Goal: Task Accomplishment & Management: Manage account settings

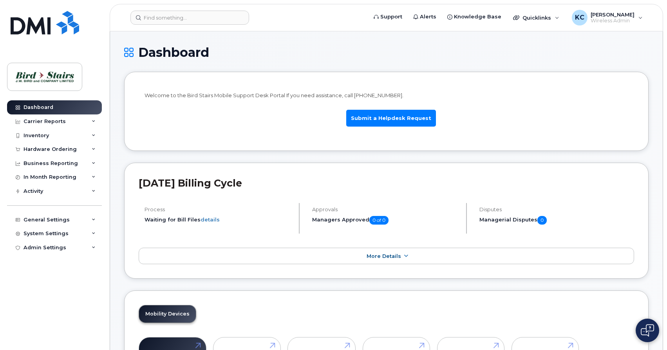
scroll to position [40, 0]
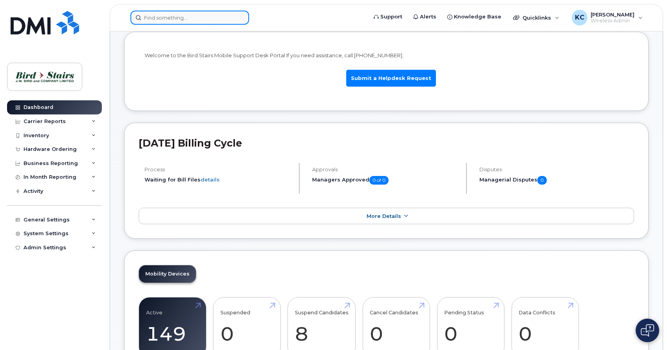
click at [166, 18] on input at bounding box center [189, 18] width 119 height 14
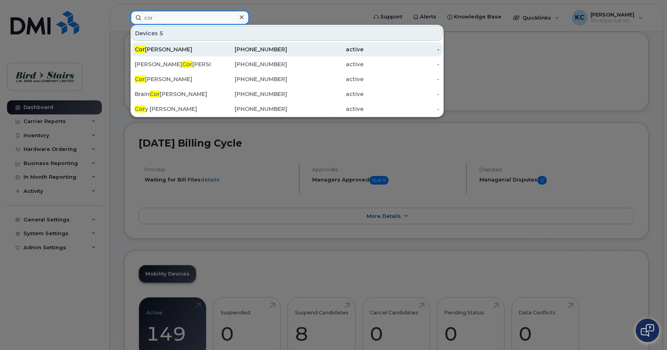
type input "cor"
click at [165, 49] on div "Cor ey Fougere" at bounding box center [173, 49] width 76 height 8
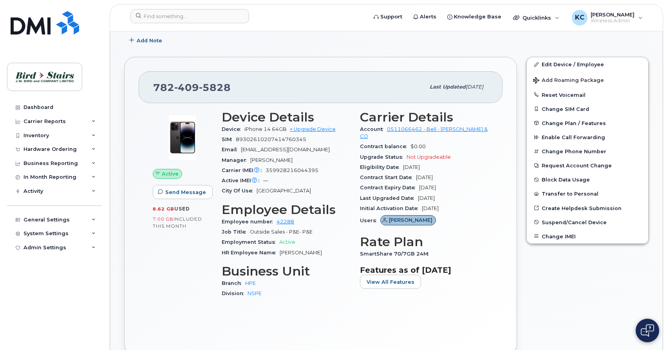
scroll to position [127, 0]
click at [154, 10] on input at bounding box center [189, 16] width 119 height 14
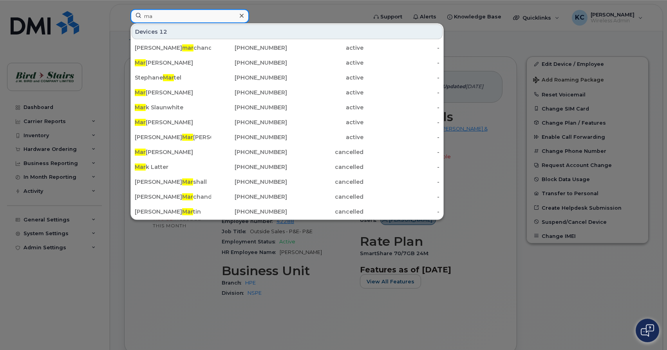
type input "m"
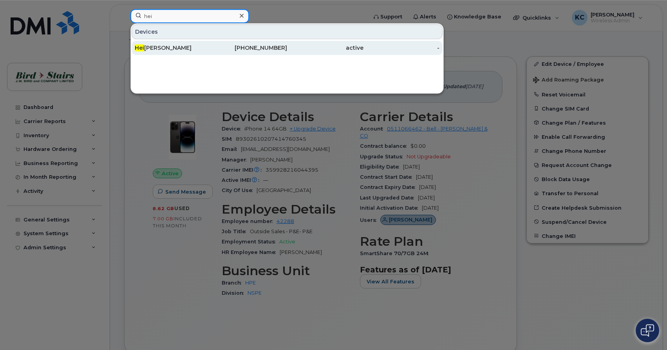
type input "hei"
click at [167, 46] on div "Hei ke Flinn" at bounding box center [173, 48] width 76 height 8
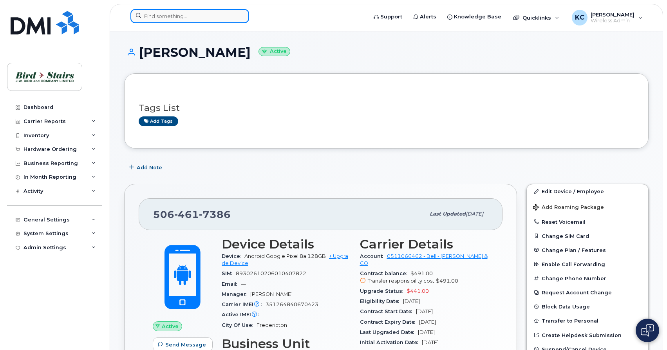
click at [181, 16] on input at bounding box center [189, 16] width 119 height 14
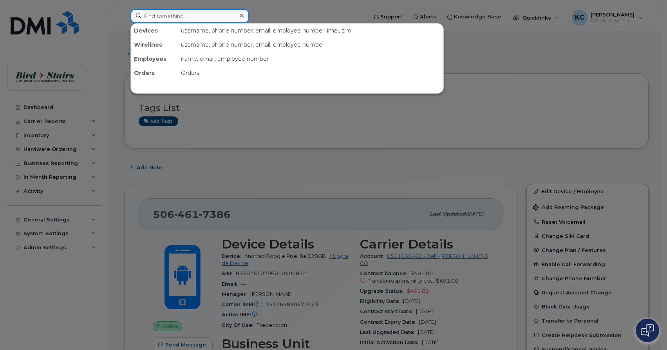
click at [171, 16] on input at bounding box center [189, 16] width 119 height 14
click at [486, 130] on div at bounding box center [333, 175] width 667 height 350
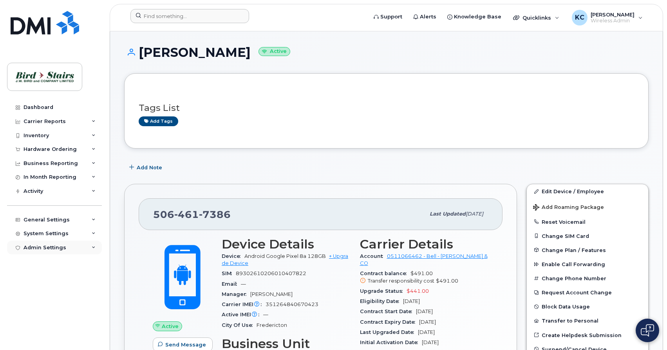
click at [50, 250] on div "Admin Settings" at bounding box center [45, 248] width 43 height 6
click at [47, 230] on div "System Settings" at bounding box center [54, 234] width 95 height 14
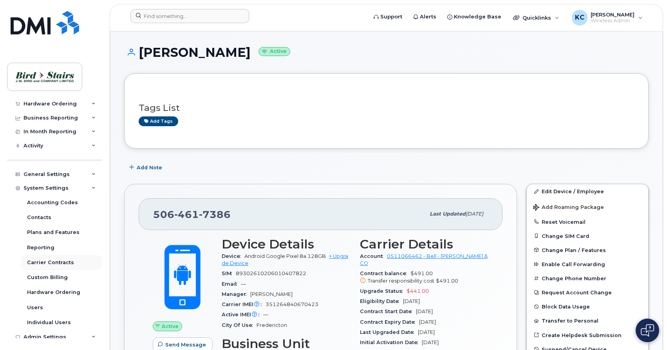
scroll to position [51, 0]
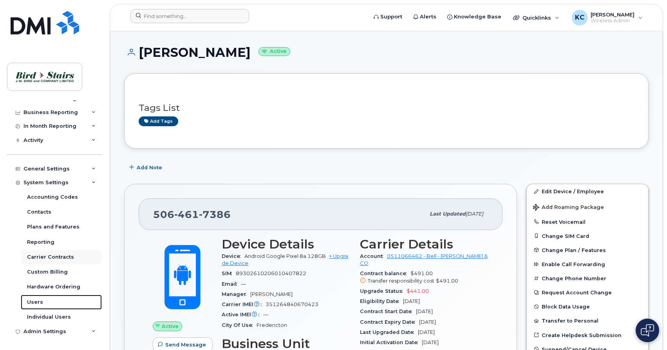
click at [65, 303] on link "Users" at bounding box center [61, 302] width 81 height 15
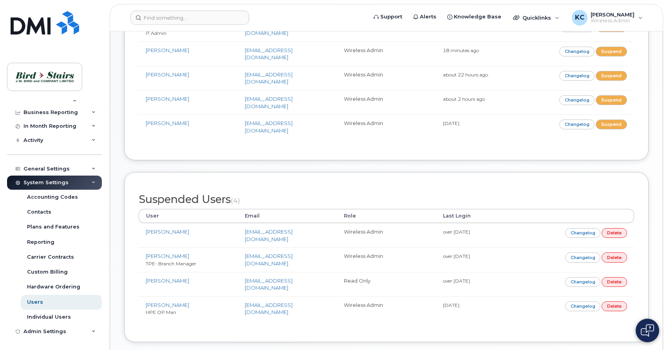
scroll to position [171, 0]
click at [48, 332] on div "Admin Settings" at bounding box center [45, 331] width 43 height 6
click at [80, 332] on div "Admin Settings" at bounding box center [54, 331] width 95 height 14
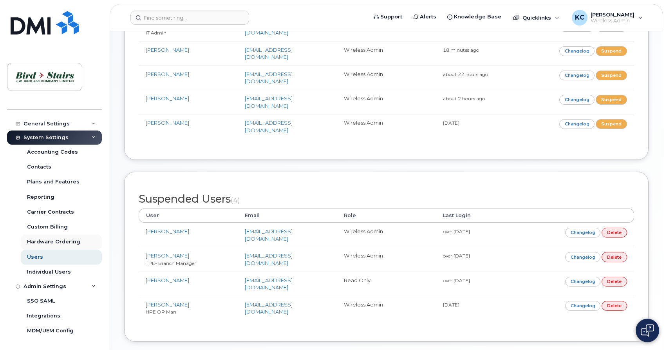
scroll to position [186, 0]
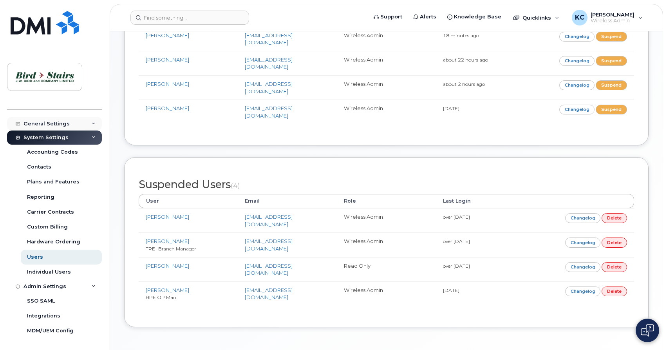
click at [59, 121] on div "General Settings" at bounding box center [47, 124] width 46 height 6
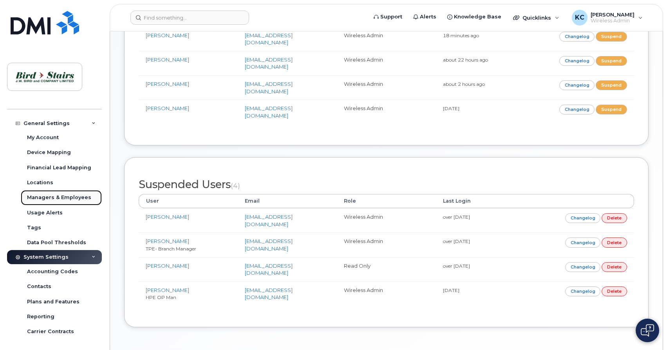
click at [45, 198] on div "Managers & Employees" at bounding box center [59, 197] width 64 height 7
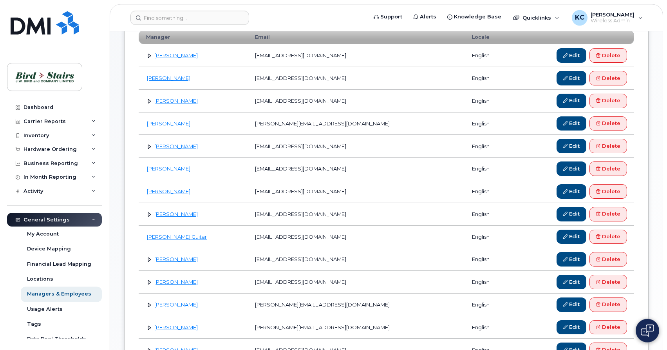
scroll to position [128, 0]
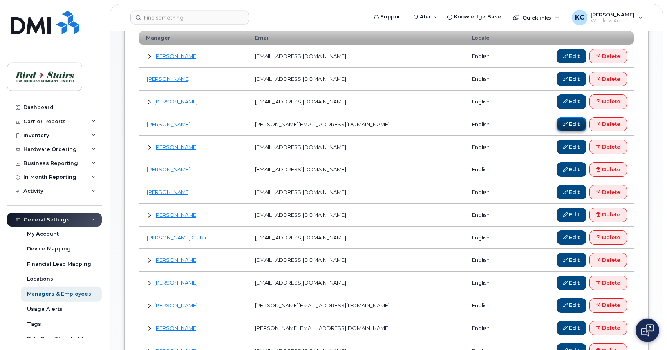
click at [564, 124] on icon at bounding box center [566, 124] width 4 height 4
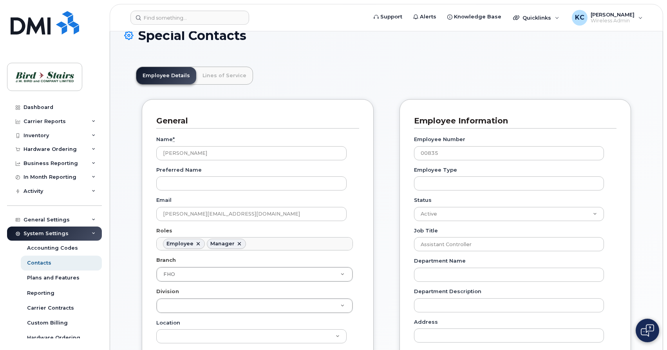
scroll to position [72, 0]
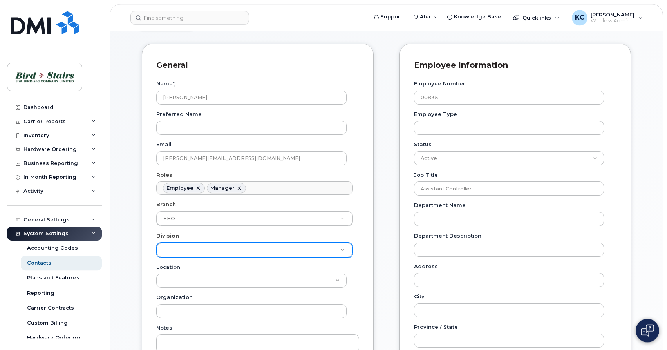
click at [345, 252] on body "Support Alerts Knowledge Base Quicklinks Suspend / Cancel Device Change SIM Car…" at bounding box center [333, 336] width 667 height 816
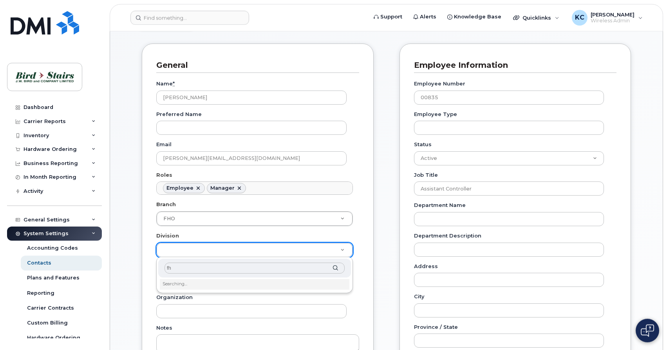
type input "f"
click at [369, 249] on body "Support Alerts Knowledge Base Quicklinks Suspend / Cancel Device Change SIM Car…" at bounding box center [333, 336] width 667 height 816
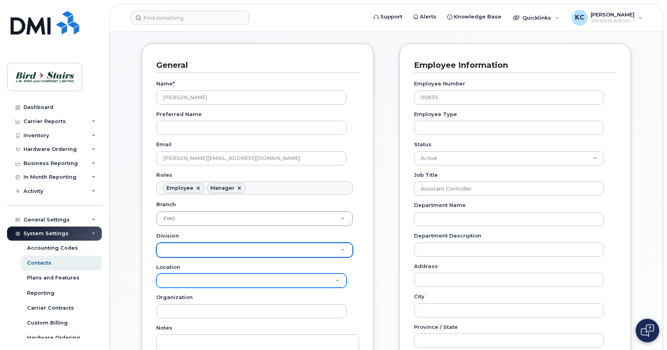
click at [156, 274] on select "Bird Stairs (CPE) Bird Stairs (DCO) Bird Stairs (DPE) Bird Stairs (FCO) Bird St…" at bounding box center [251, 281] width 190 height 14
select select "1935"
click option "Bird Stairs (FHO)" at bounding box center [0, 0] width 0 height 0
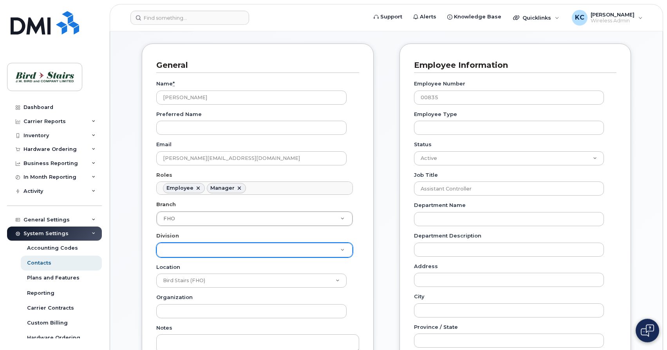
click at [346, 296] on div "Organization" at bounding box center [254, 306] width 197 height 25
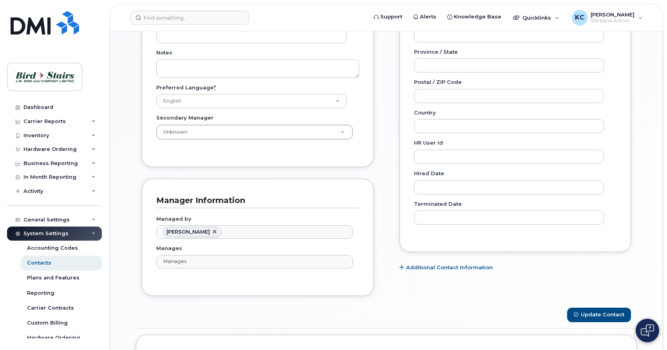
scroll to position [348, 0]
click at [599, 315] on button "Update Contact" at bounding box center [599, 314] width 64 height 14
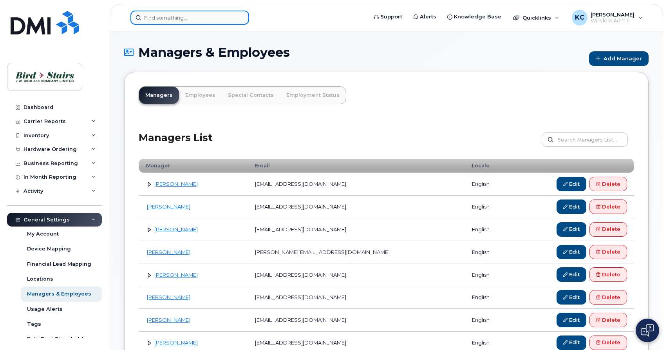
click at [206, 20] on input at bounding box center [189, 18] width 119 height 14
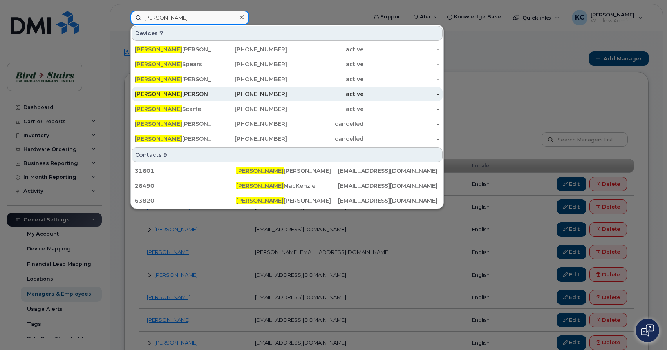
type input "chris"
click at [211, 88] on div "Chris Stewart" at bounding box center [249, 94] width 76 height 14
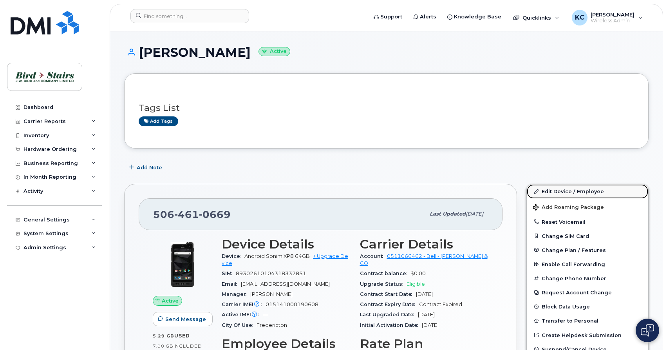
click at [563, 190] on link "Edit Device / Employee" at bounding box center [587, 191] width 121 height 14
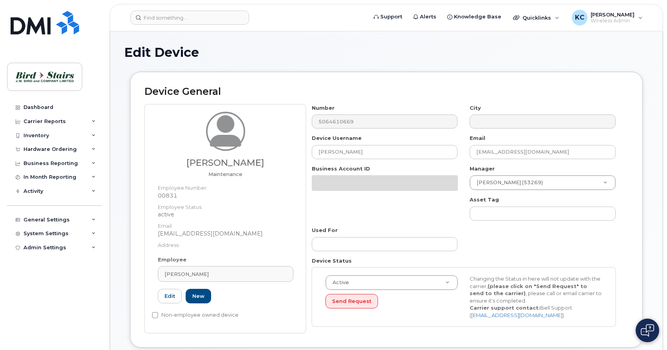
select select "91100"
select select "91088"
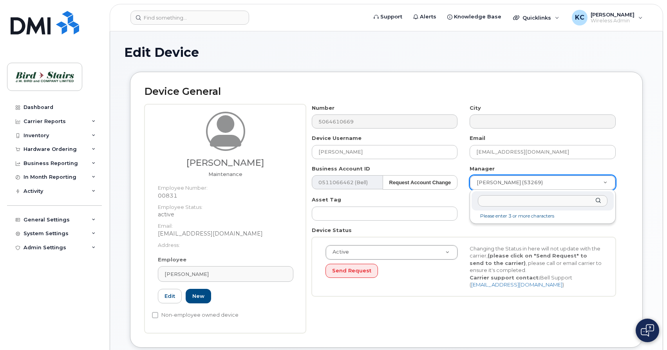
type input "cody"
type input "2977455"
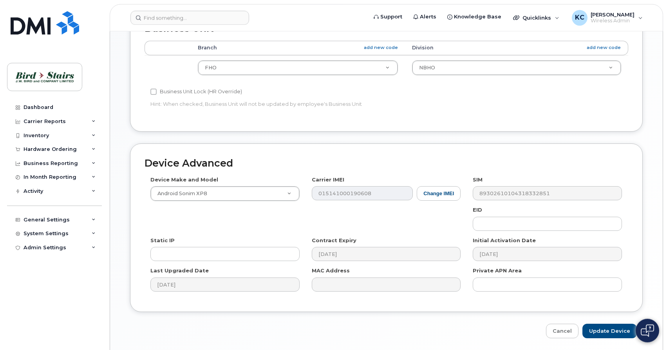
scroll to position [353, 0]
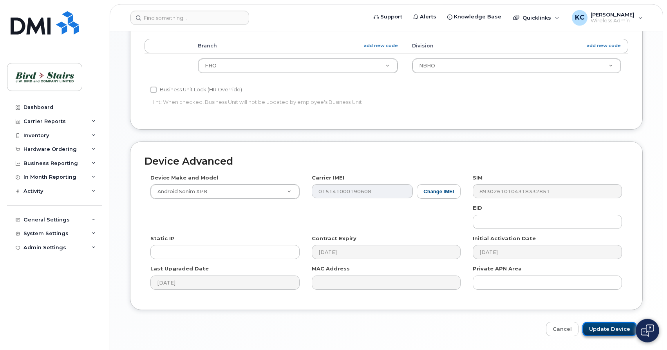
click at [602, 328] on input "Update Device" at bounding box center [610, 329] width 54 height 14
type input "Saving..."
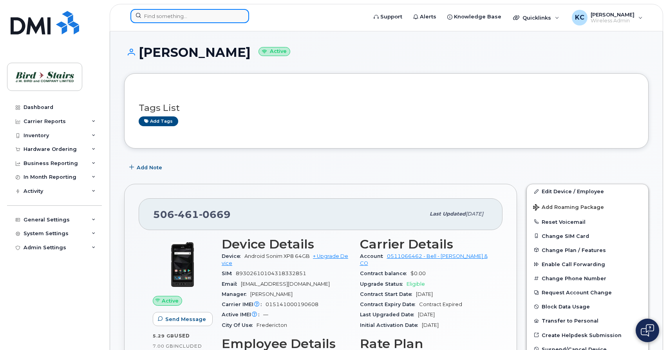
click at [201, 19] on input at bounding box center [189, 16] width 119 height 14
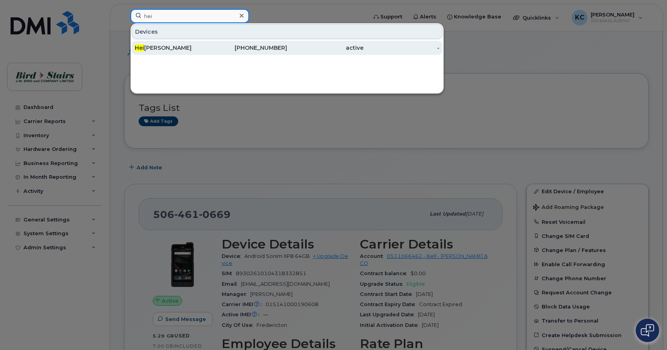
type input "hei"
click at [178, 45] on div "Hei ke Flinn" at bounding box center [173, 48] width 76 height 8
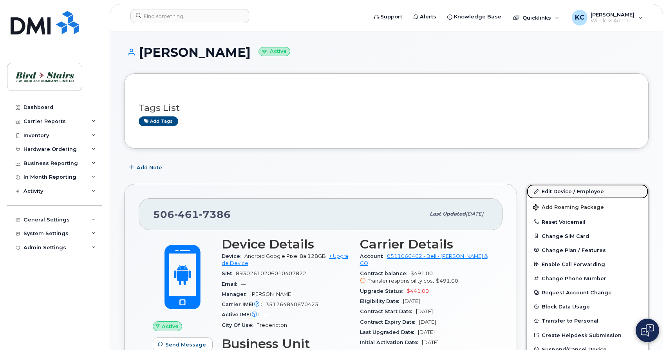
click at [580, 188] on link "Edit Device / Employee" at bounding box center [587, 191] width 121 height 14
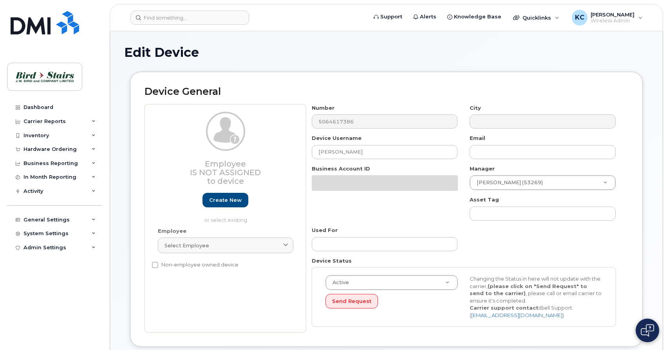
select select "91100"
select select "91088"
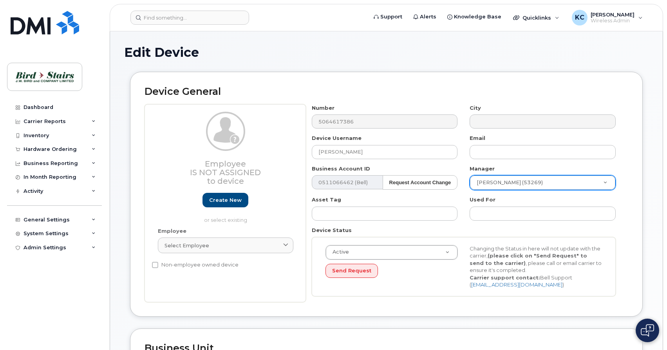
click at [562, 179] on body "Support Alerts Knowledge Base Quicklinks Suspend / Cancel Device Change SIM Car…" at bounding box center [333, 348] width 667 height 697
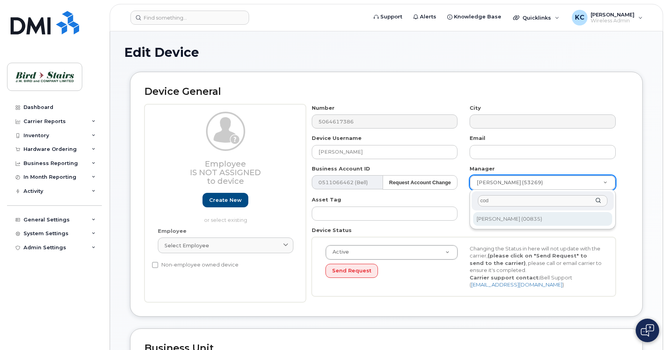
type input "cod"
type input "2977455"
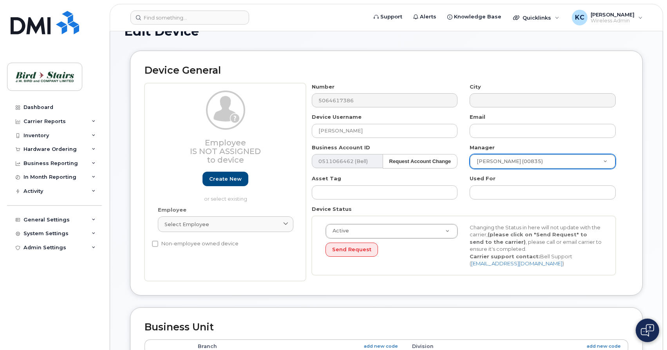
scroll to position [22, 0]
click at [520, 134] on input "text" at bounding box center [543, 130] width 146 height 14
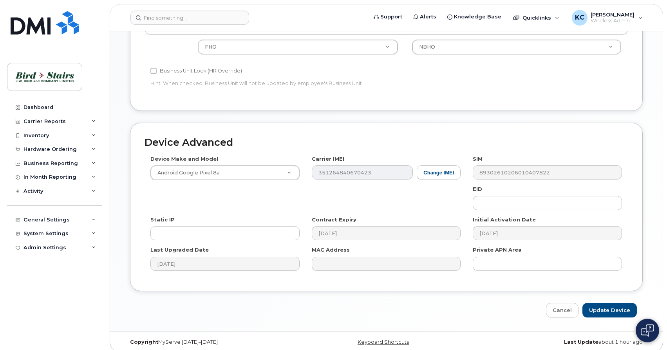
scroll to position [347, 0]
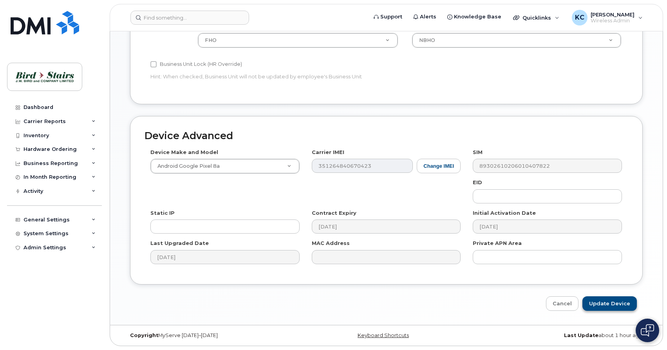
type input "hflinn@birdstairs.com"
click at [605, 306] on input "Update Device" at bounding box center [610, 303] width 54 height 14
type input "Saving..."
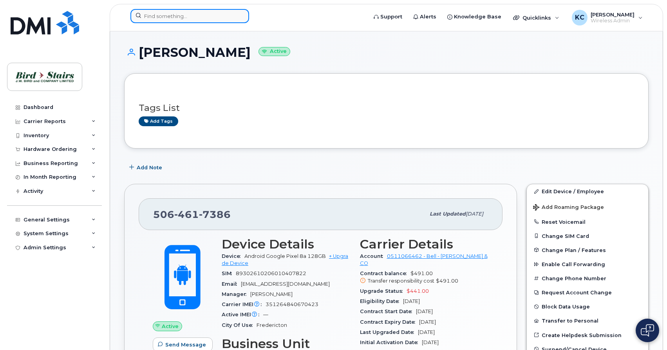
click at [185, 20] on input at bounding box center [189, 16] width 119 height 14
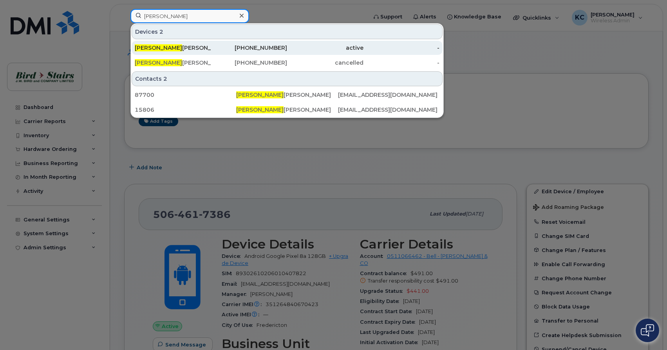
type input "wendy"
click at [170, 47] on div "Wendy Stevens" at bounding box center [173, 48] width 76 height 8
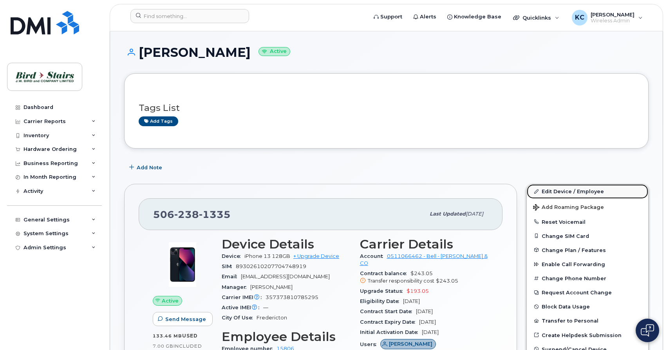
click at [549, 190] on link "Edit Device / Employee" at bounding box center [587, 191] width 121 height 14
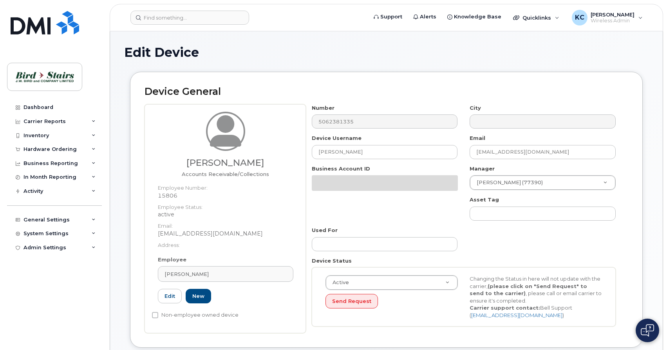
select select "91100"
select select "91088"
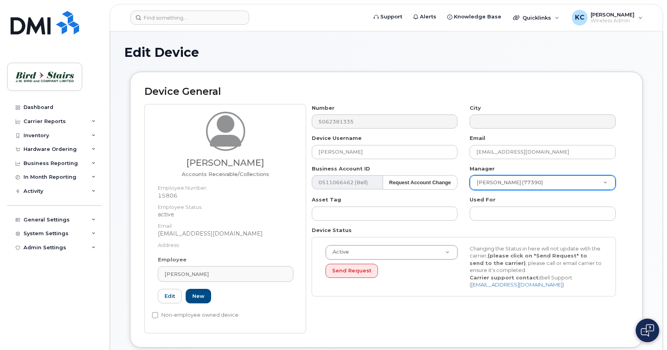
type input "cody"
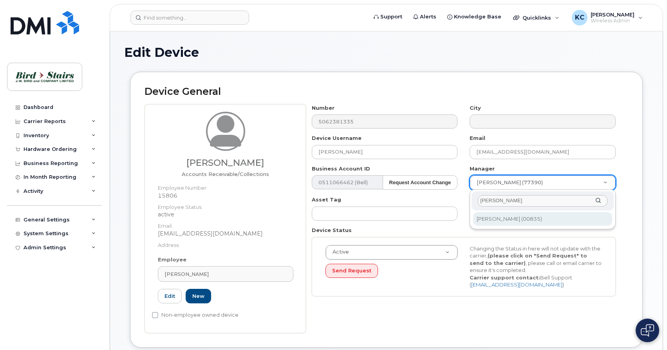
type input "2977455"
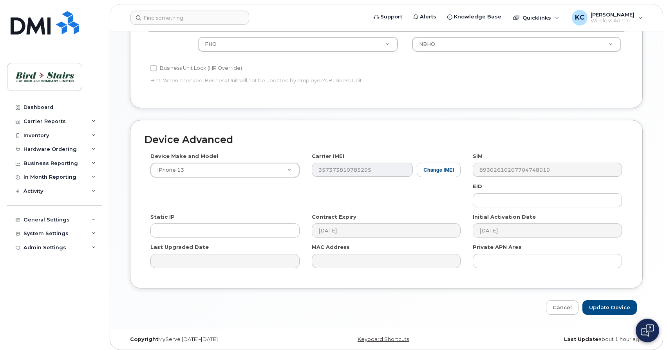
scroll to position [375, 0]
click at [610, 304] on input "Update Device" at bounding box center [610, 307] width 54 height 14
type input "Saving..."
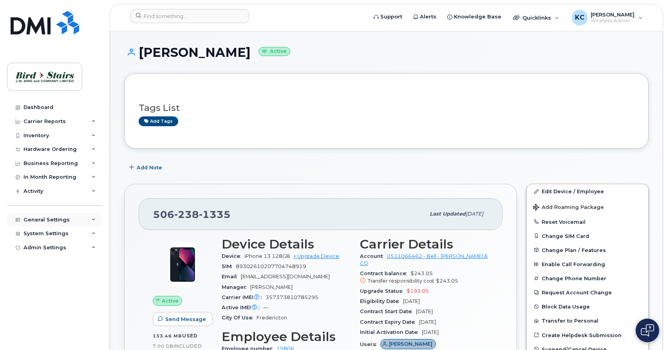
click at [55, 221] on div "General Settings" at bounding box center [47, 220] width 46 height 6
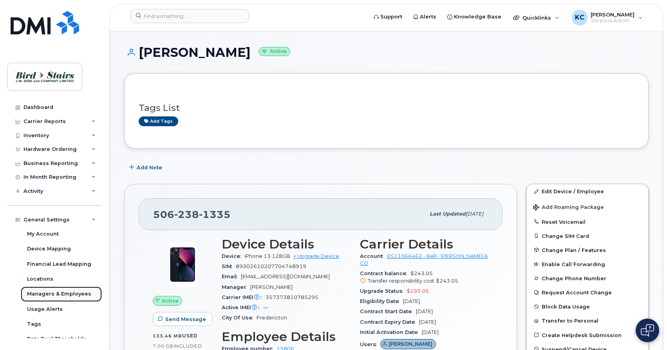
click at [59, 295] on div "Managers & Employees" at bounding box center [59, 293] width 64 height 7
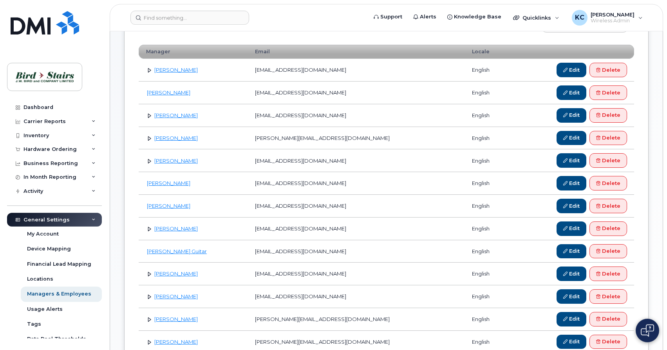
scroll to position [121, 0]
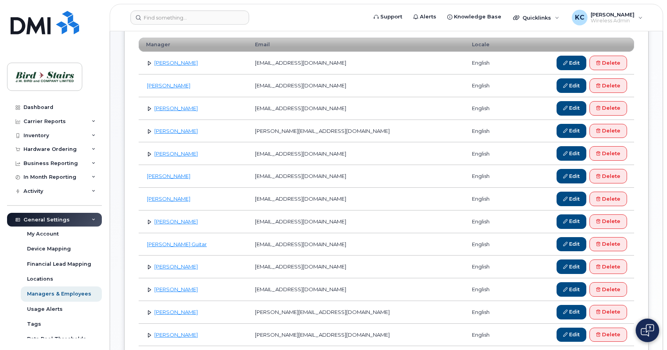
click at [149, 267] on link at bounding box center [149, 266] width 7 height 7
click at [149, 130] on link at bounding box center [149, 130] width 7 height 7
click at [149, 222] on link at bounding box center [149, 221] width 7 height 7
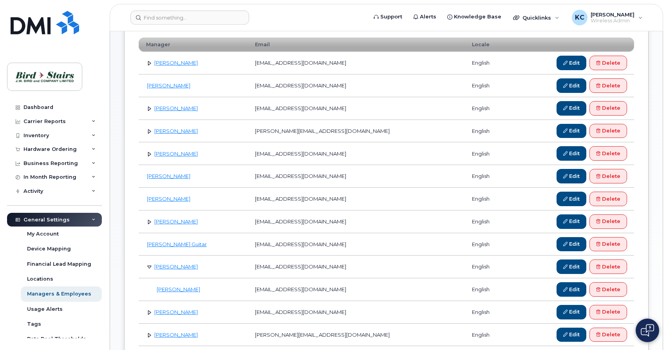
click at [149, 266] on link at bounding box center [149, 266] width 7 height 7
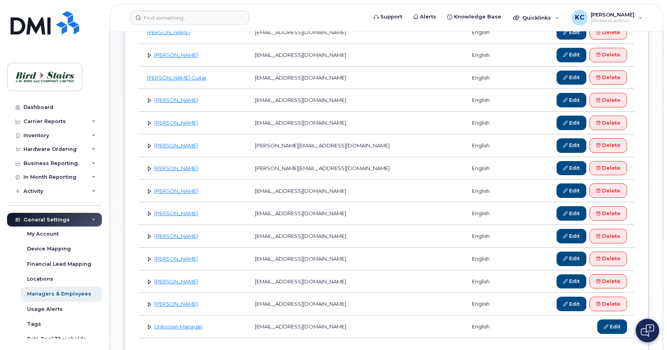
scroll to position [308, 0]
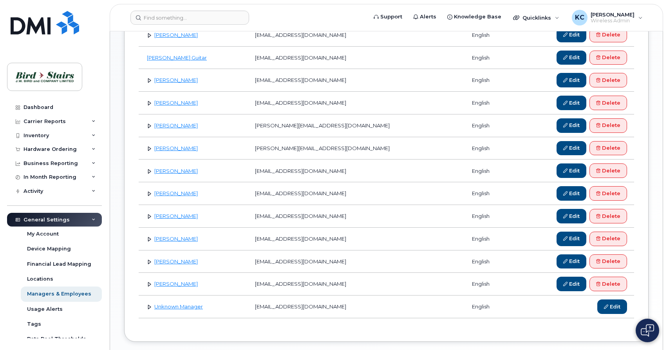
click at [151, 306] on link at bounding box center [149, 306] width 7 height 7
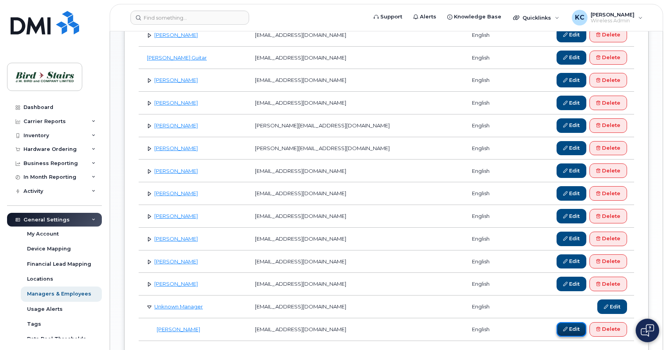
click at [565, 331] on icon at bounding box center [566, 329] width 4 height 4
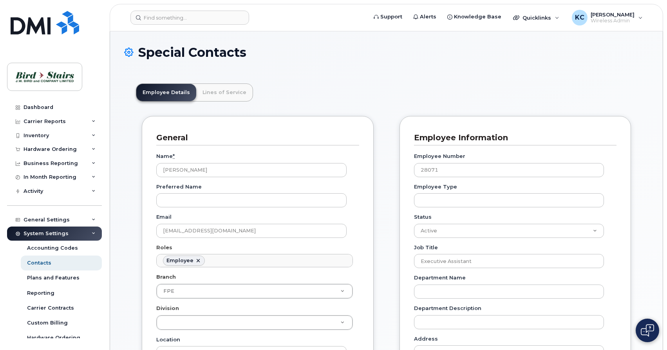
scroll to position [26, 0]
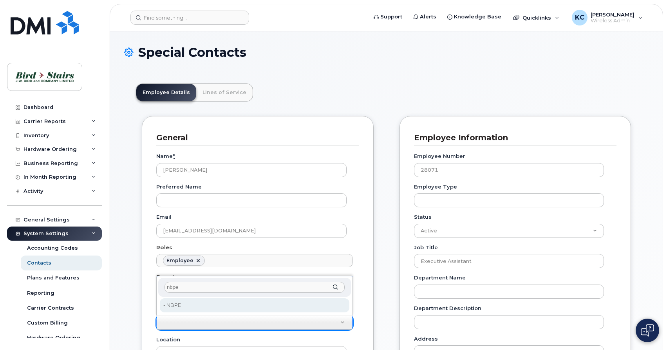
type input "nbpe"
type input "91089"
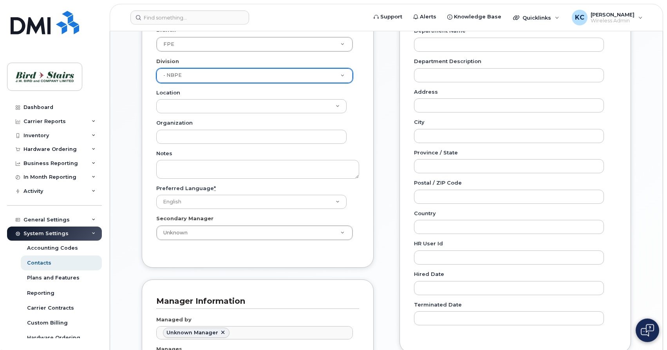
scroll to position [319, 0]
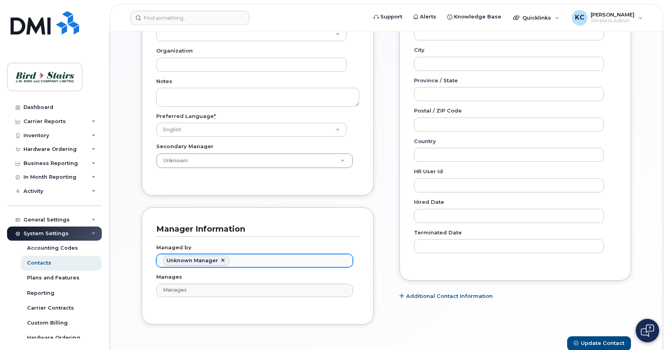
click at [221, 261] on link at bounding box center [223, 260] width 6 height 6
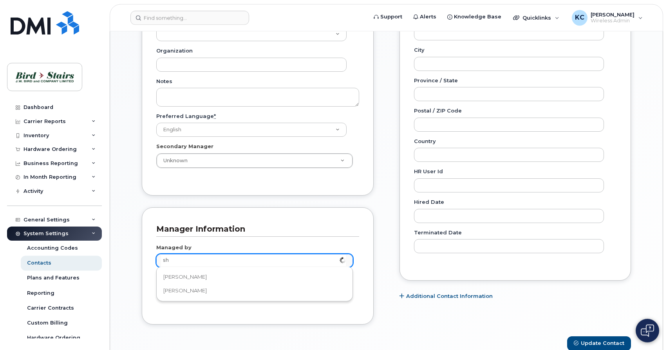
type input "s"
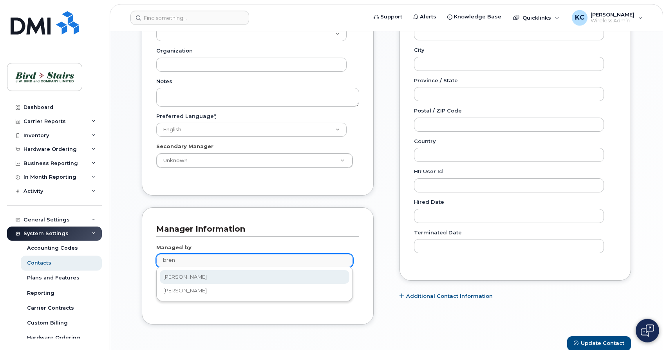
type input "bren"
type input "2977452"
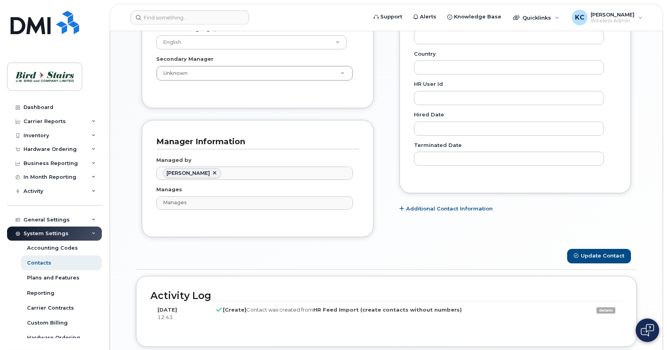
scroll to position [408, 0]
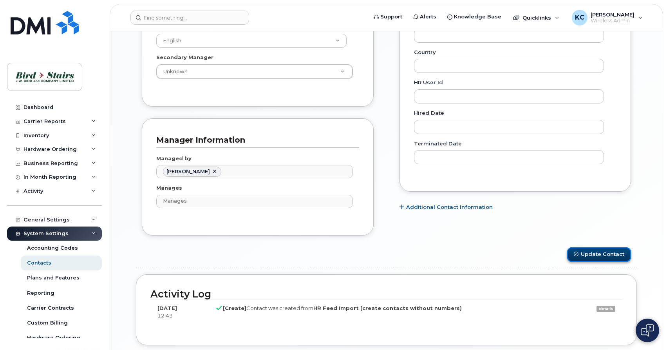
click at [590, 254] on button "Update Contact" at bounding box center [599, 254] width 64 height 14
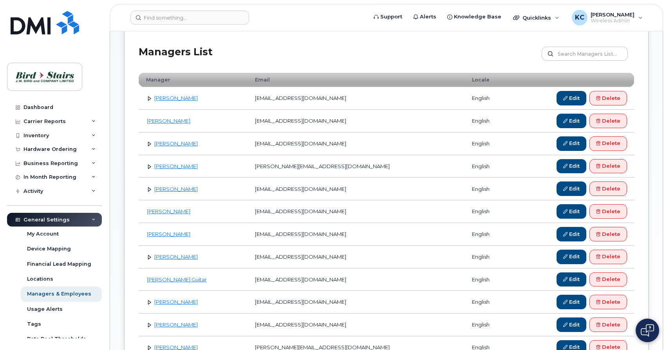
scroll to position [95, 0]
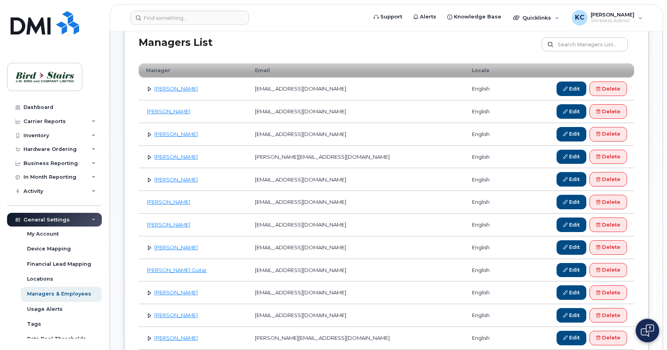
click at [148, 292] on link at bounding box center [149, 292] width 7 height 7
click at [569, 314] on link "Edit" at bounding box center [572, 315] width 30 height 14
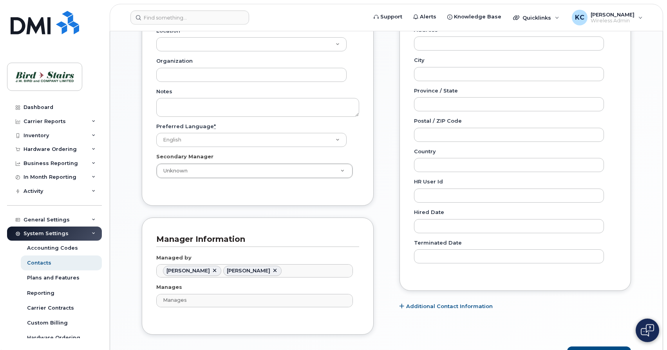
scroll to position [310, 0]
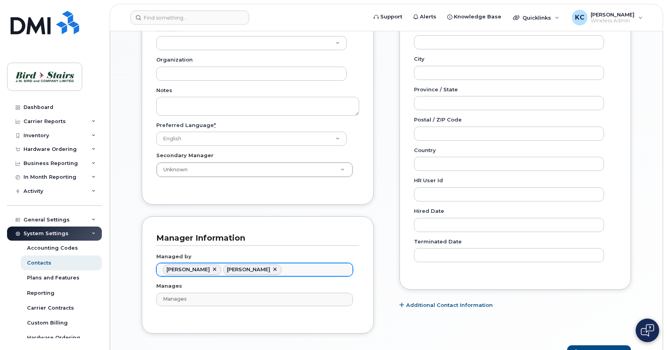
click at [272, 270] on link at bounding box center [275, 269] width 6 height 6
type input "2977455"
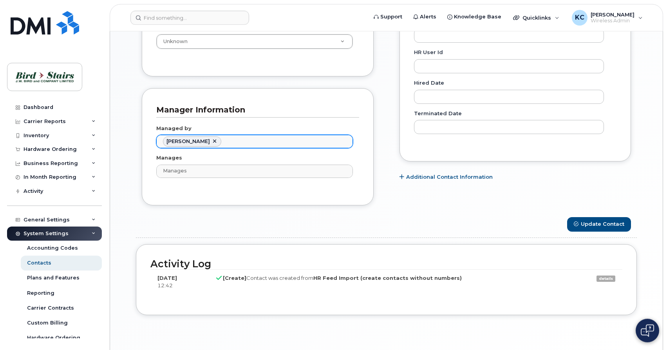
scroll to position [466, 0]
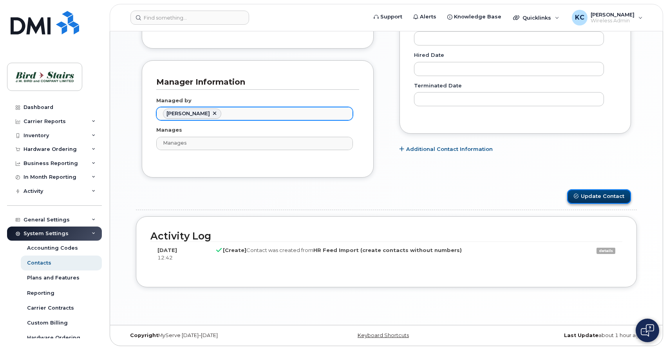
click at [577, 200] on button "Update Contact" at bounding box center [599, 196] width 64 height 14
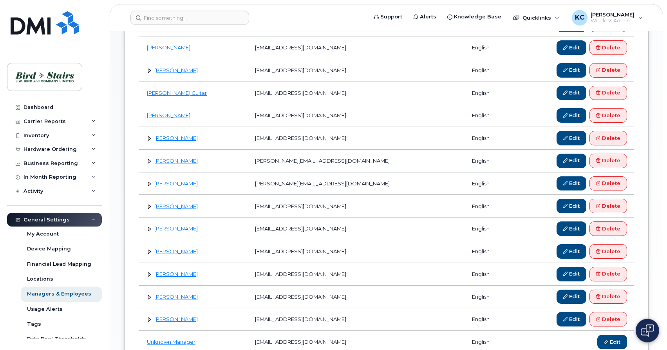
scroll to position [278, 0]
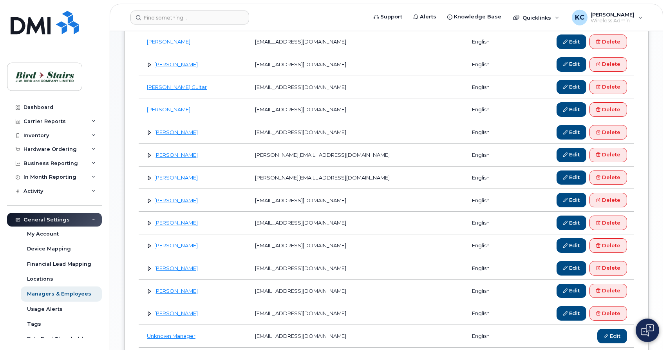
click at [148, 268] on link at bounding box center [149, 268] width 7 height 7
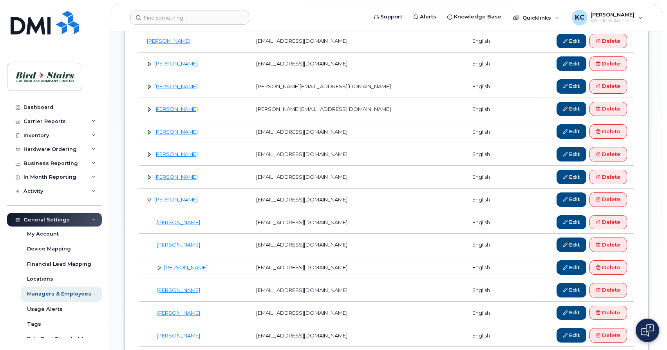
scroll to position [348, 0]
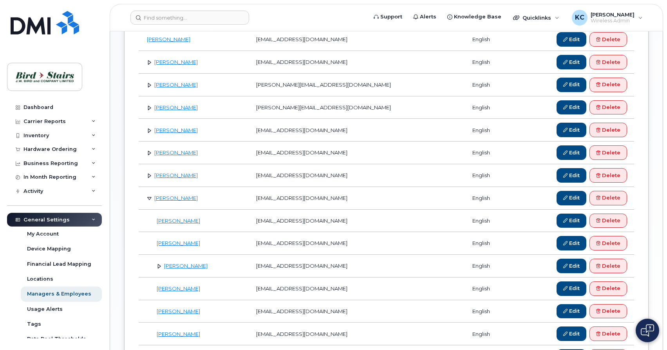
click at [161, 268] on link at bounding box center [159, 265] width 7 height 7
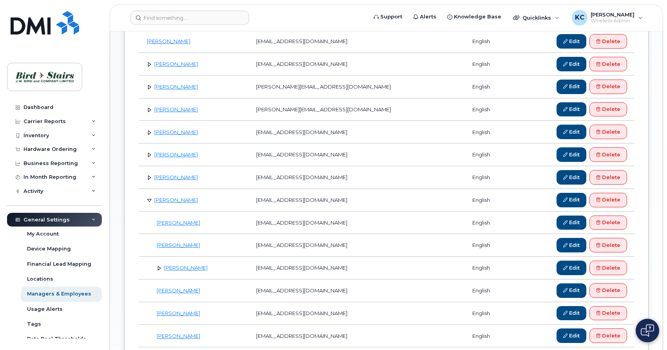
scroll to position [346, 0]
click at [172, 270] on link "[PERSON_NAME]" at bounding box center [185, 268] width 43 height 6
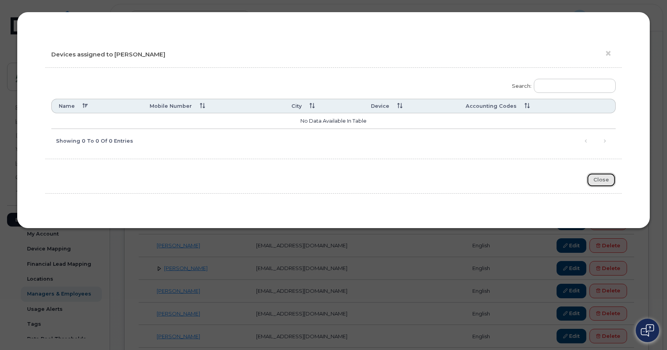
click at [599, 181] on button "Close" at bounding box center [601, 180] width 29 height 14
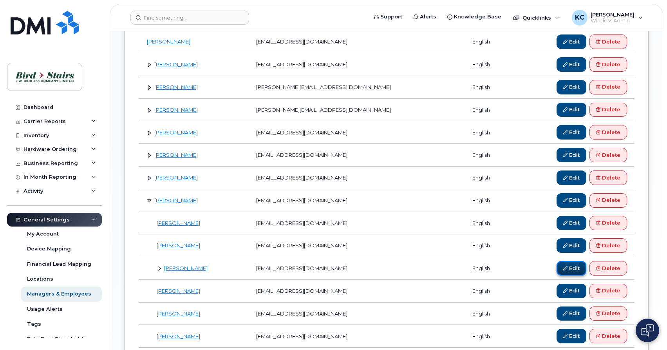
click at [571, 262] on link "Edit" at bounding box center [572, 268] width 30 height 14
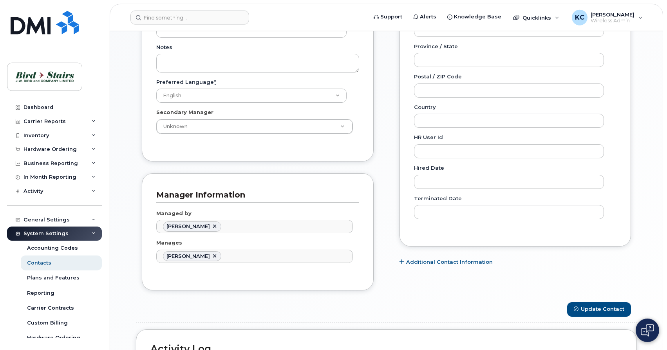
scroll to position [359, 0]
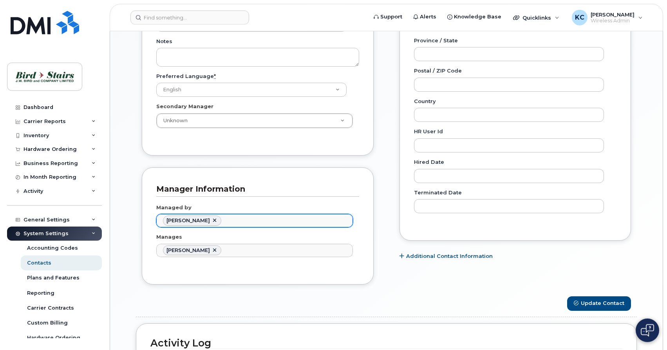
click at [212, 219] on link at bounding box center [215, 220] width 6 height 6
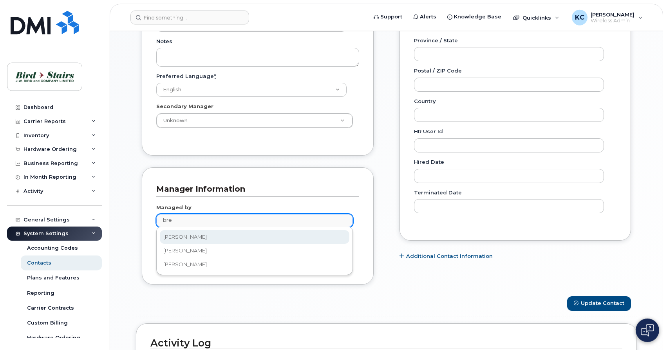
type input "bre"
type input "2977452"
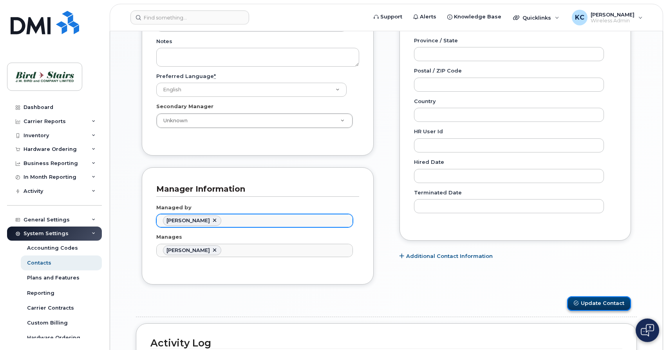
click at [591, 298] on button "Update Contact" at bounding box center [599, 303] width 64 height 14
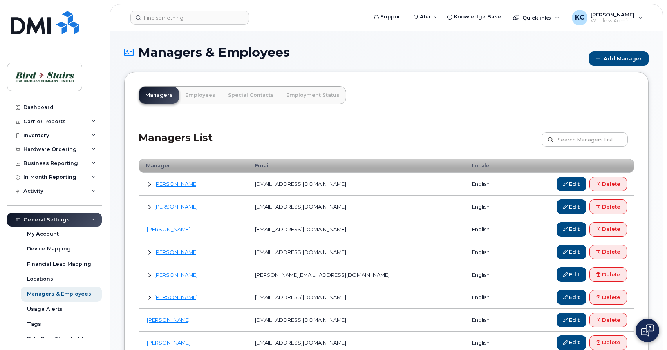
click at [150, 254] on link at bounding box center [149, 251] width 7 height 7
click at [570, 321] on link "Edit" at bounding box center [572, 320] width 30 height 14
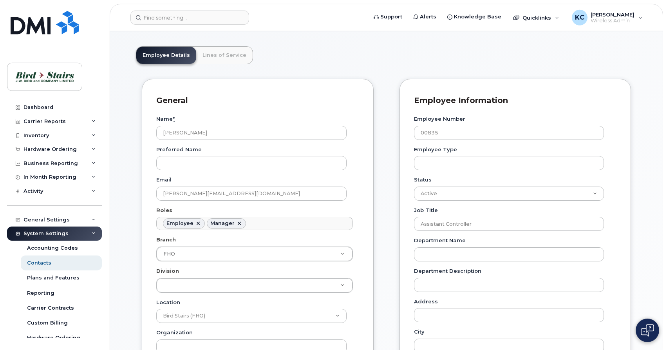
scroll to position [54, 0]
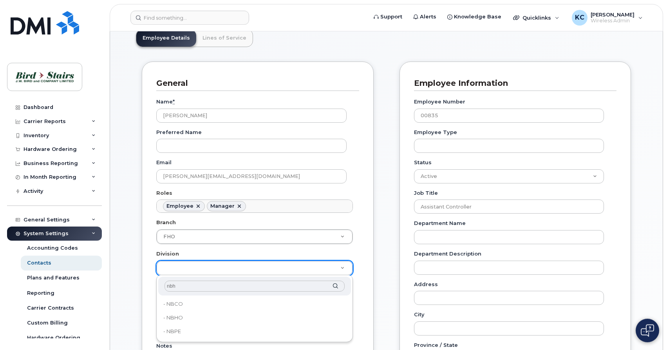
type input "nbho"
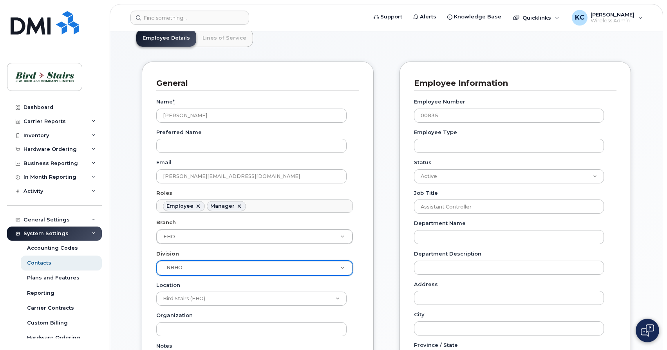
type input "91088"
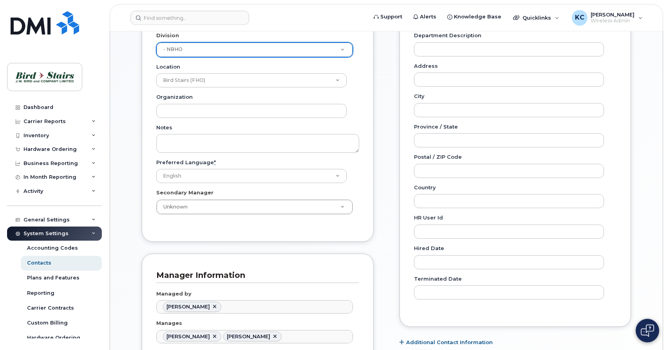
scroll to position [275, 0]
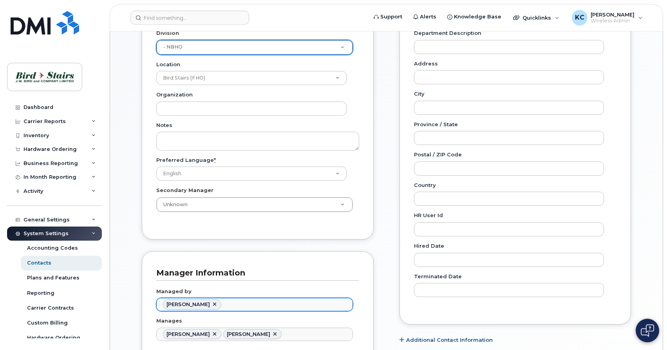
click at [214, 303] on link at bounding box center [215, 304] width 6 height 6
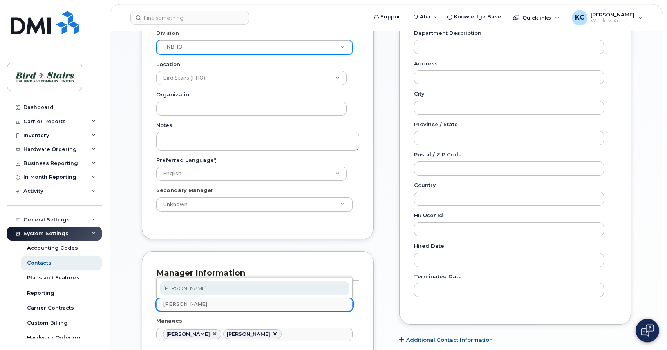
type input "cody"
type input "2977455"
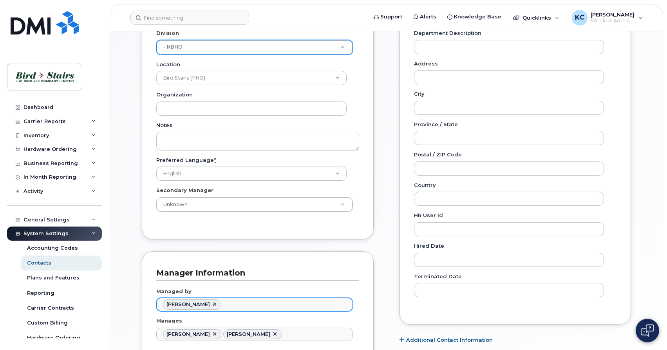
scroll to position [387, 0]
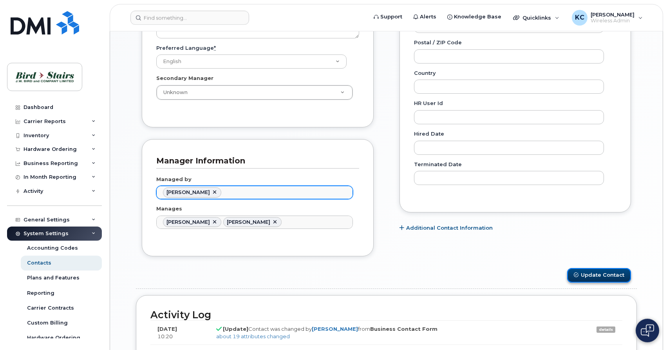
click at [602, 277] on button "Update Contact" at bounding box center [599, 275] width 64 height 14
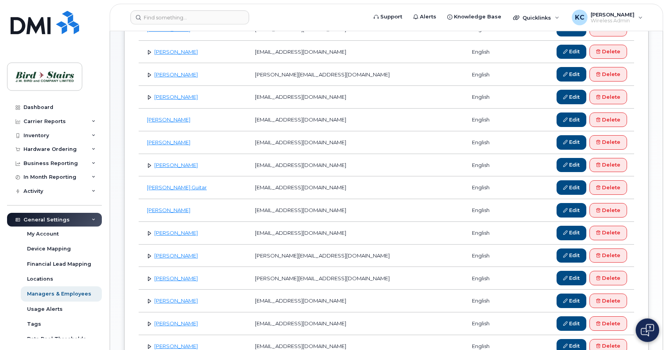
scroll to position [191, 0]
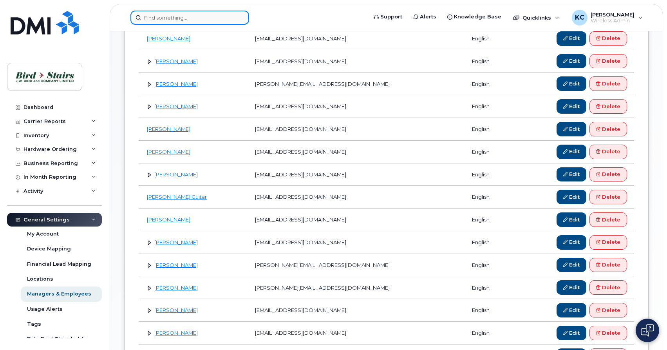
click at [184, 18] on input at bounding box center [189, 18] width 119 height 14
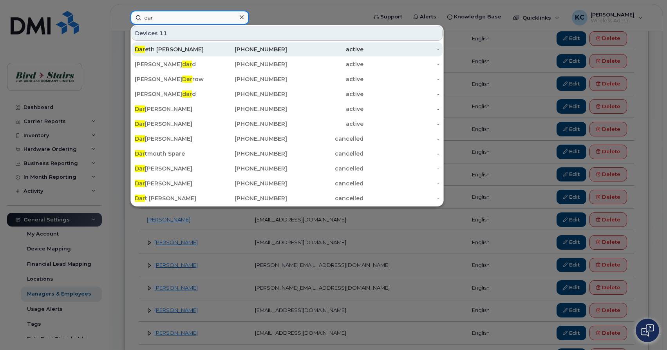
type input "dar"
click at [169, 49] on div "Dar eth [PERSON_NAME]" at bounding box center [173, 49] width 76 height 8
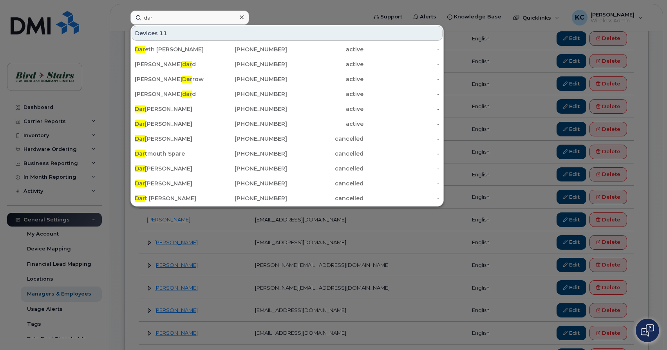
click at [497, 174] on div at bounding box center [333, 175] width 667 height 350
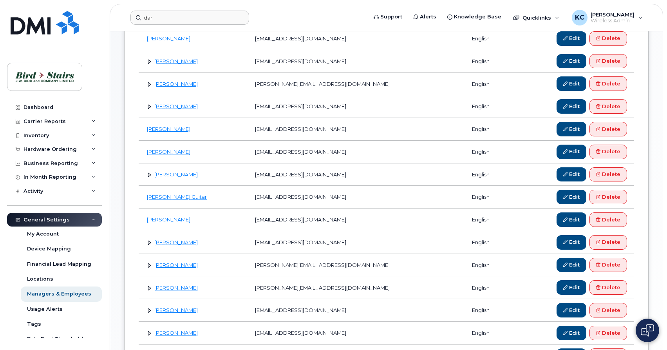
click at [148, 252] on td "[PERSON_NAME]" at bounding box center [193, 242] width 109 height 23
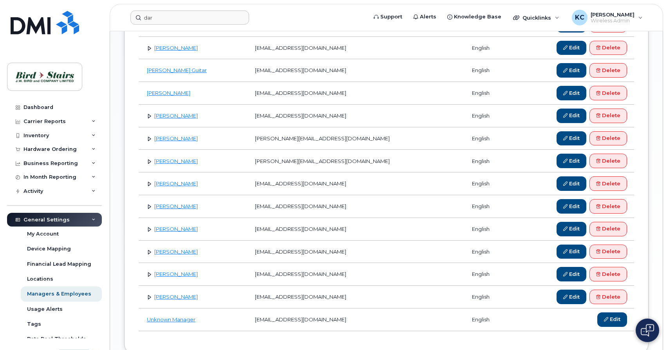
click at [148, 254] on link at bounding box center [149, 251] width 7 height 7
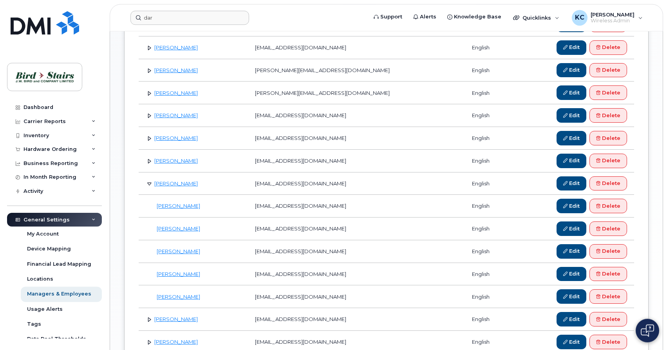
scroll to position [386, 0]
click at [565, 297] on icon at bounding box center [566, 296] width 4 height 4
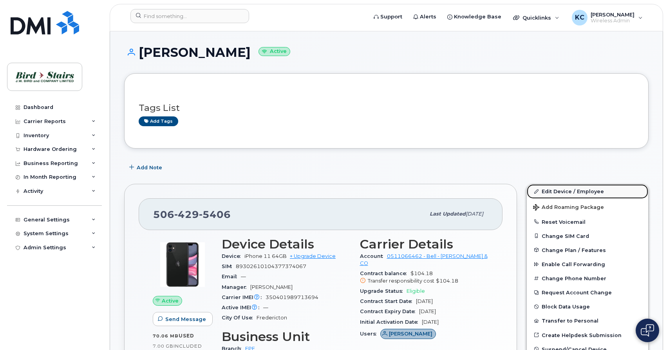
click at [567, 190] on link "Edit Device / Employee" at bounding box center [587, 191] width 121 height 14
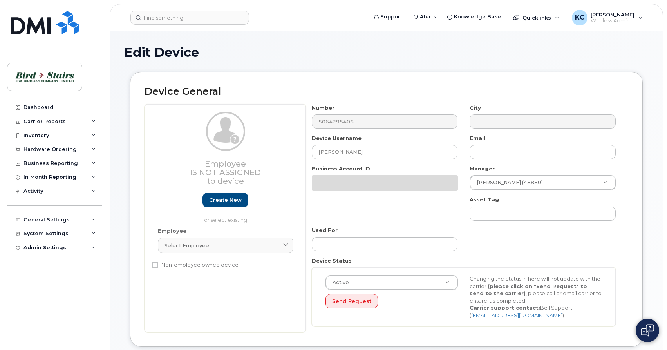
select select "91099"
select select "91089"
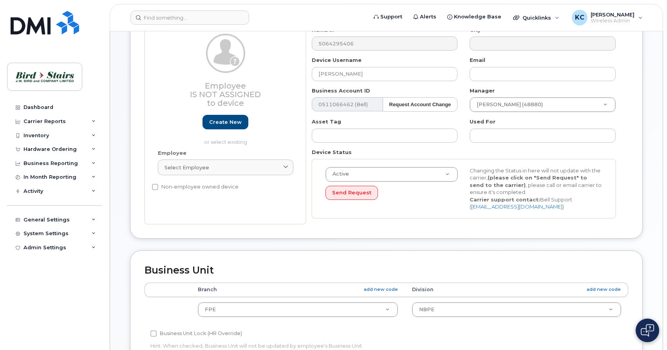
scroll to position [78, 0]
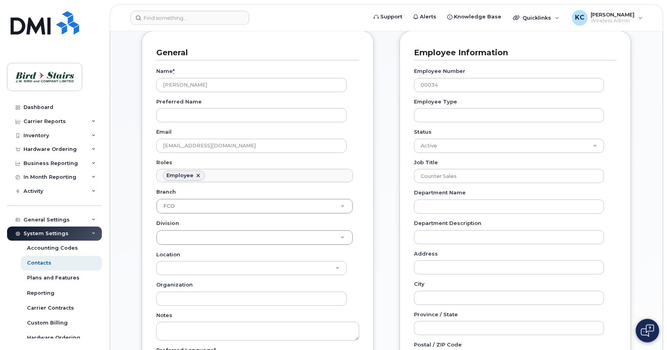
scroll to position [90, 0]
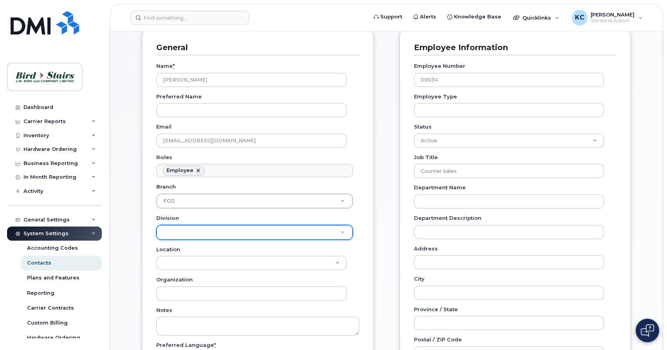
click at [318, 234] on body "Support Alerts Knowledge Base Quicklinks Suspend / Cancel Device Change SIM Car…" at bounding box center [333, 318] width 667 height 816
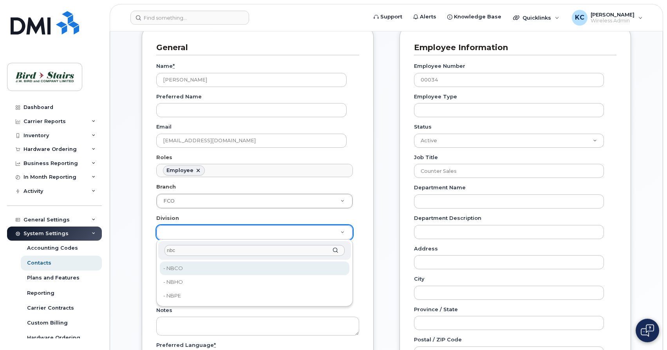
type input "nbco"
type input "91087"
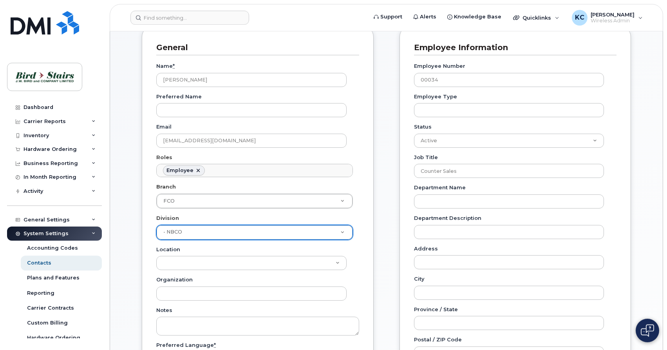
scroll to position [329, 0]
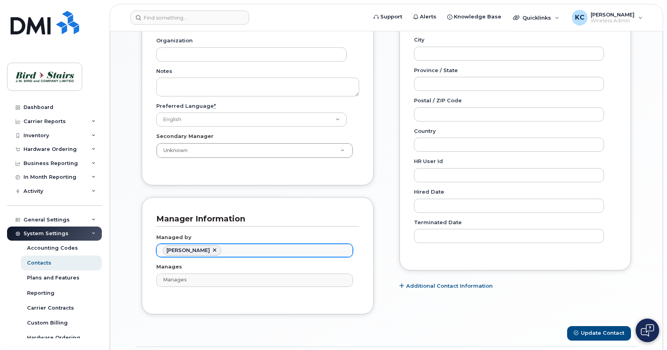
click at [212, 248] on link at bounding box center [215, 250] width 6 height 6
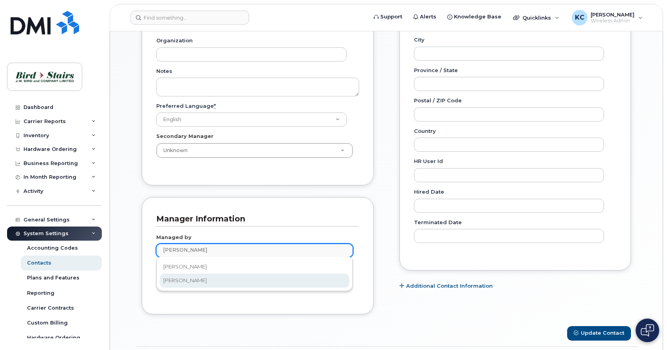
type input "paul"
type input "285119"
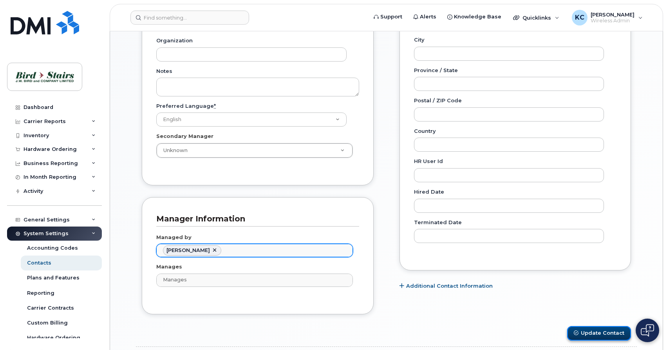
click at [589, 330] on button "Update Contact" at bounding box center [599, 333] width 64 height 14
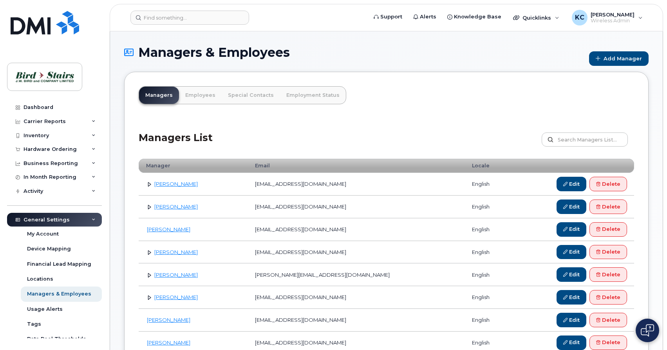
click at [149, 252] on link at bounding box center [149, 251] width 7 height 7
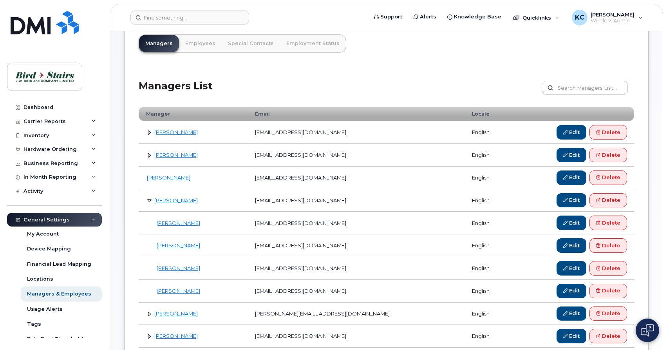
scroll to position [56, 0]
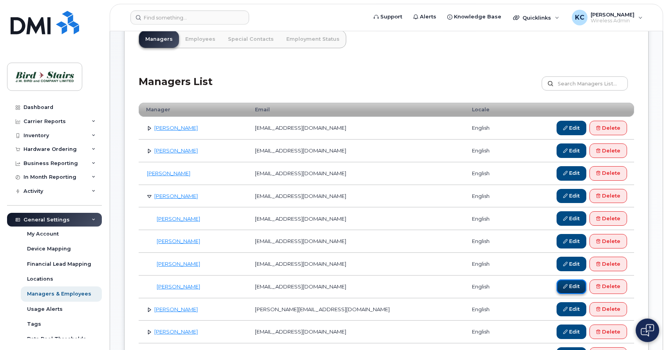
click at [573, 287] on link "Edit" at bounding box center [572, 286] width 30 height 14
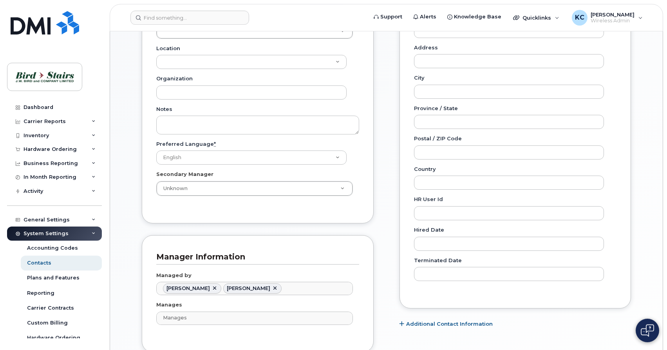
scroll to position [370, 0]
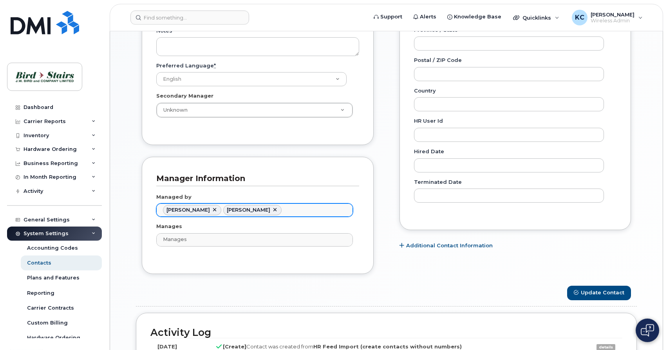
click at [215, 210] on link at bounding box center [215, 210] width 6 height 6
type input "2977455"
click at [585, 294] on button "Update Contact" at bounding box center [599, 293] width 64 height 14
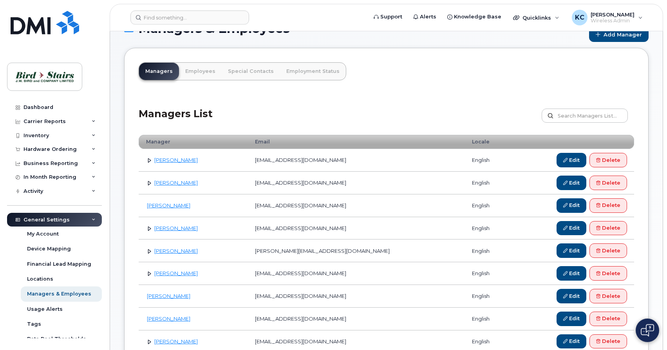
scroll to position [5, 0]
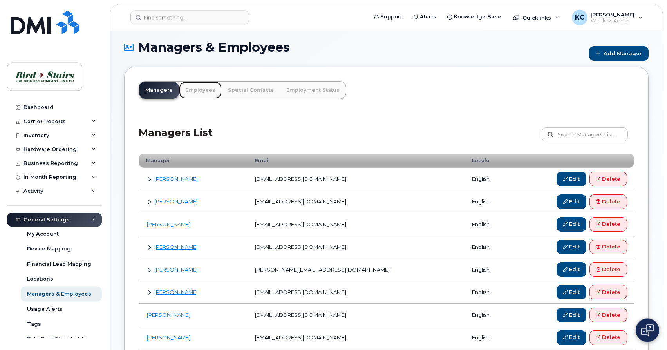
click at [200, 94] on link "Employees" at bounding box center [200, 90] width 43 height 17
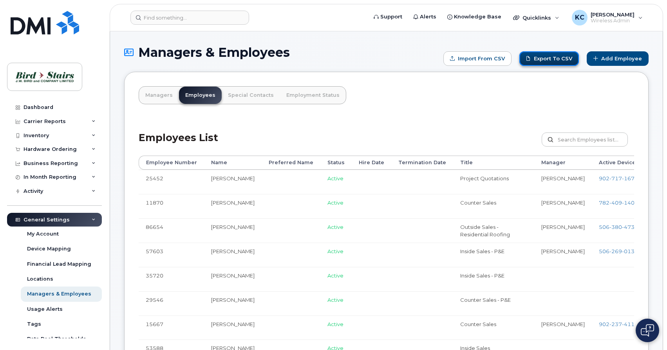
click at [553, 59] on link "Export to CSV" at bounding box center [550, 58] width 60 height 14
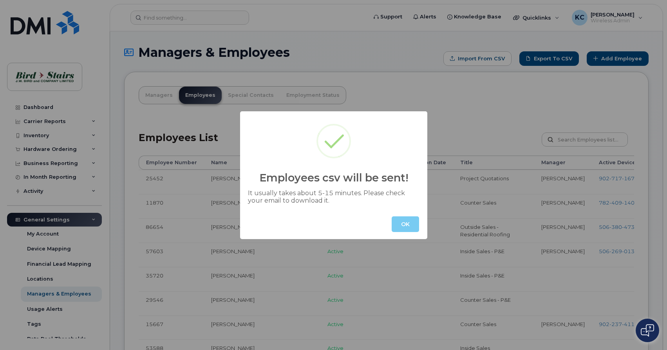
click at [406, 227] on button "OK" at bounding box center [405, 224] width 27 height 16
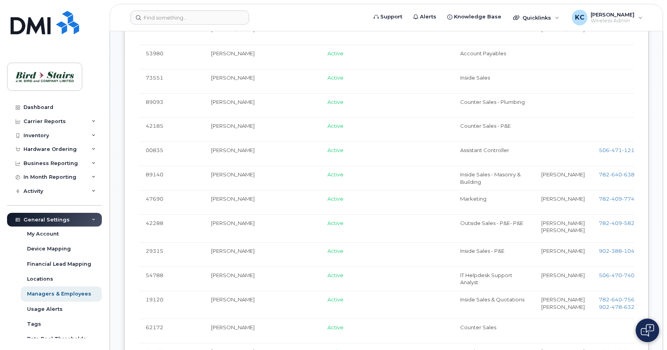
scroll to position [877, 0]
click at [175, 24] on input at bounding box center [189, 18] width 119 height 14
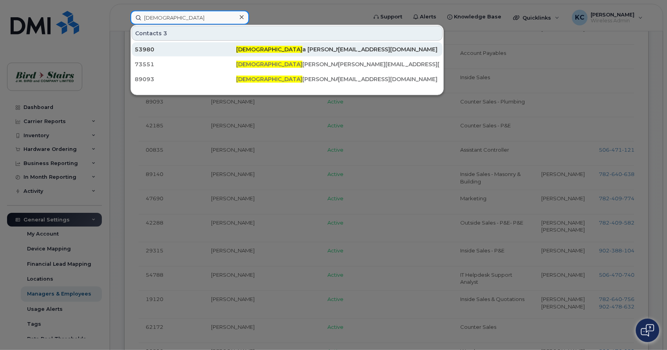
type input "christ"
click at [267, 48] on div "Christ a LeBlanc" at bounding box center [286, 49] width 101 height 8
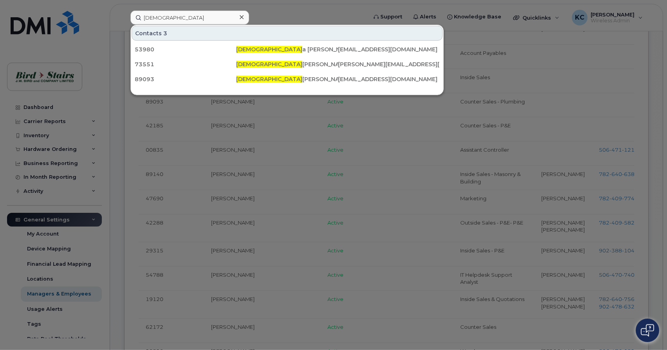
click at [242, 20] on icon at bounding box center [242, 17] width 4 height 6
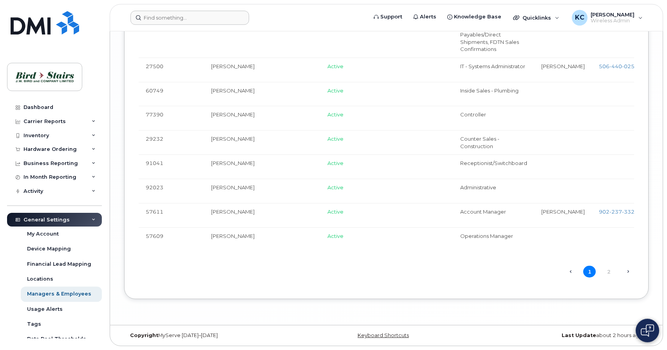
scroll to position [2618, 0]
click at [610, 276] on link "2" at bounding box center [609, 272] width 13 height 12
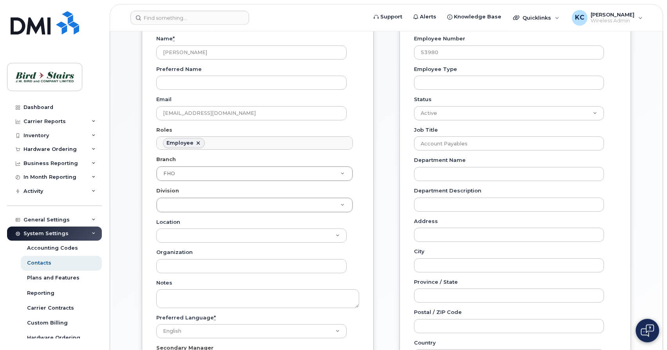
scroll to position [116, 0]
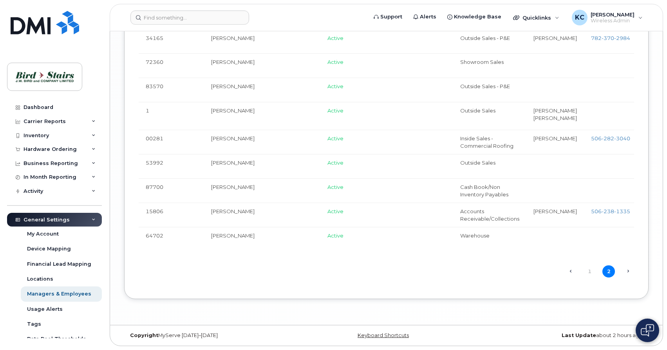
scroll to position [1650, 0]
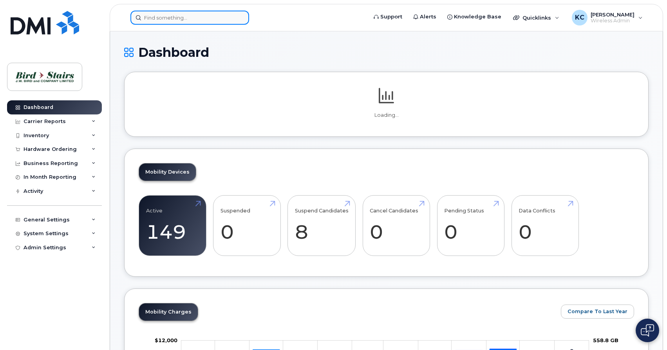
click at [189, 15] on input at bounding box center [189, 18] width 119 height 14
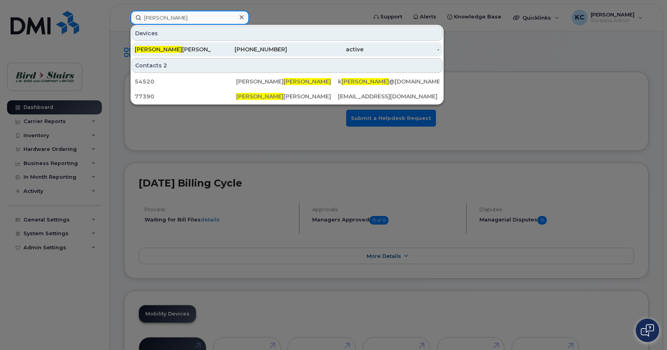
type input "lewis"
click at [194, 49] on div "Lewis Somers Bird Stairs" at bounding box center [173, 49] width 76 height 8
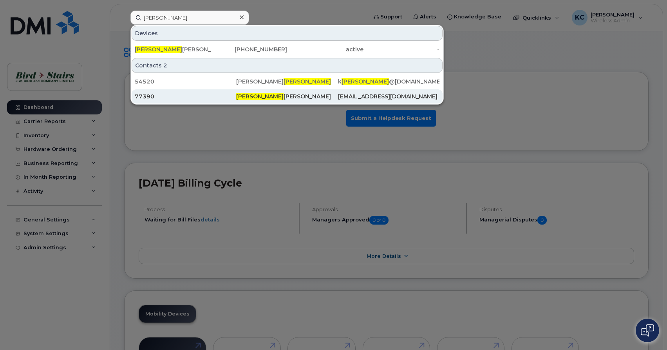
click at [246, 98] on span "Lewis" at bounding box center [259, 96] width 47 height 7
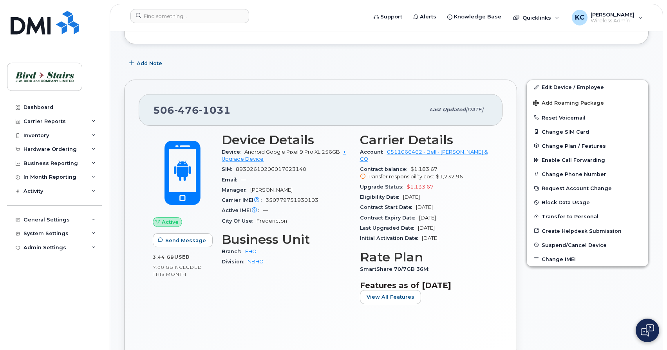
scroll to position [120, 0]
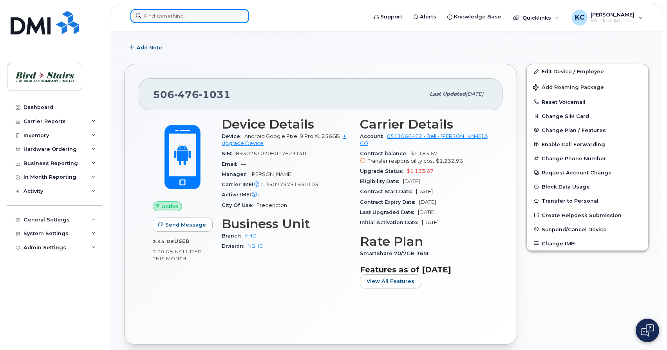
click at [165, 18] on input at bounding box center [189, 16] width 119 height 14
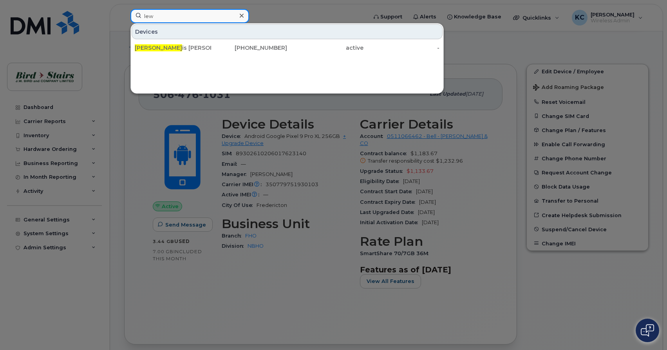
type input "le"
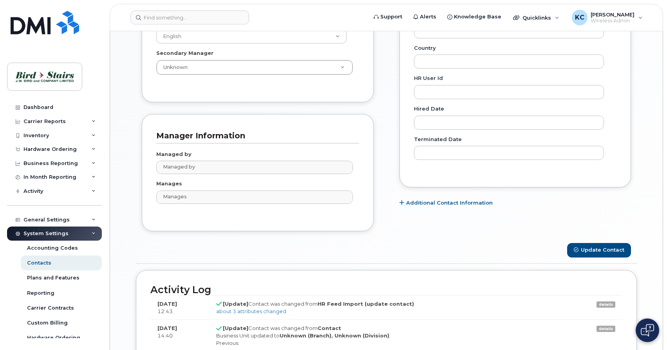
scroll to position [218, 0]
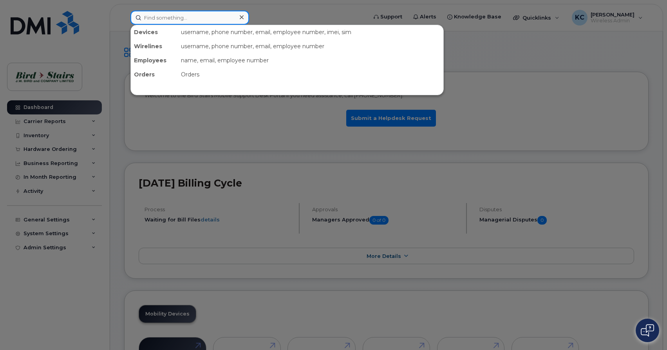
click at [148, 16] on input at bounding box center [189, 18] width 119 height 14
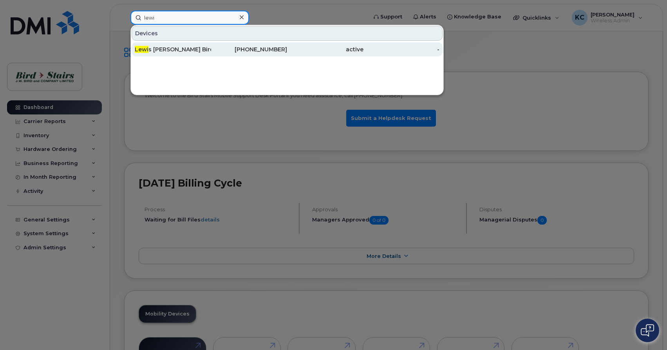
type input "lewi"
click at [158, 51] on div "Lewi s Somers Bird Stairs" at bounding box center [173, 49] width 76 height 8
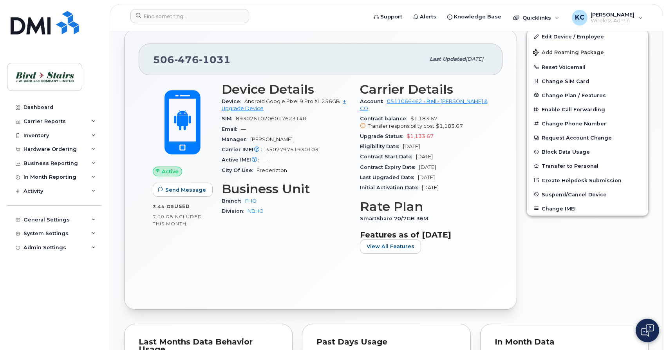
scroll to position [160, 0]
